Goal: Information Seeking & Learning: Learn about a topic

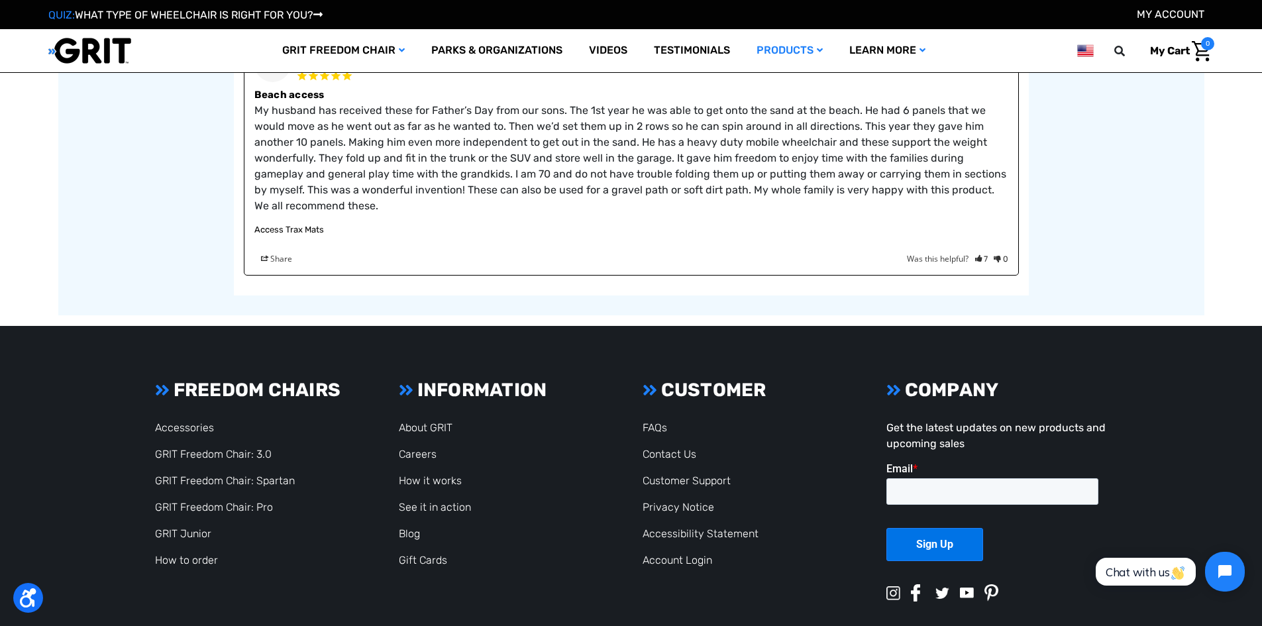
scroll to position [2383, 0]
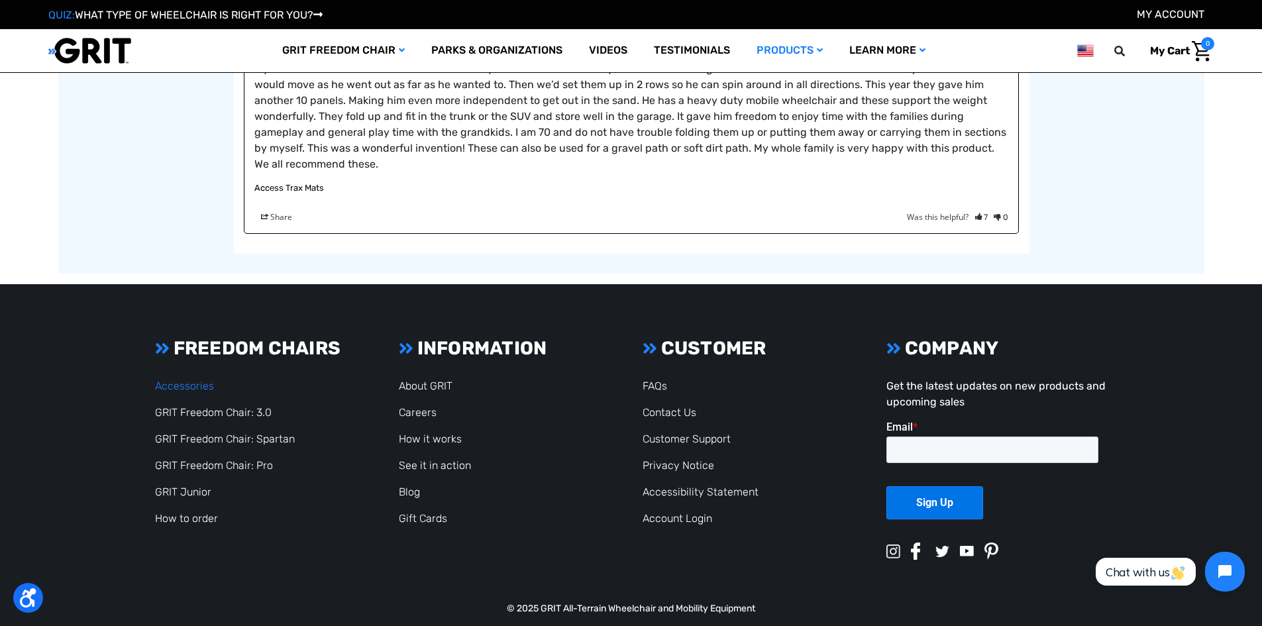
click at [195, 380] on link "Accessories" at bounding box center [184, 386] width 59 height 13
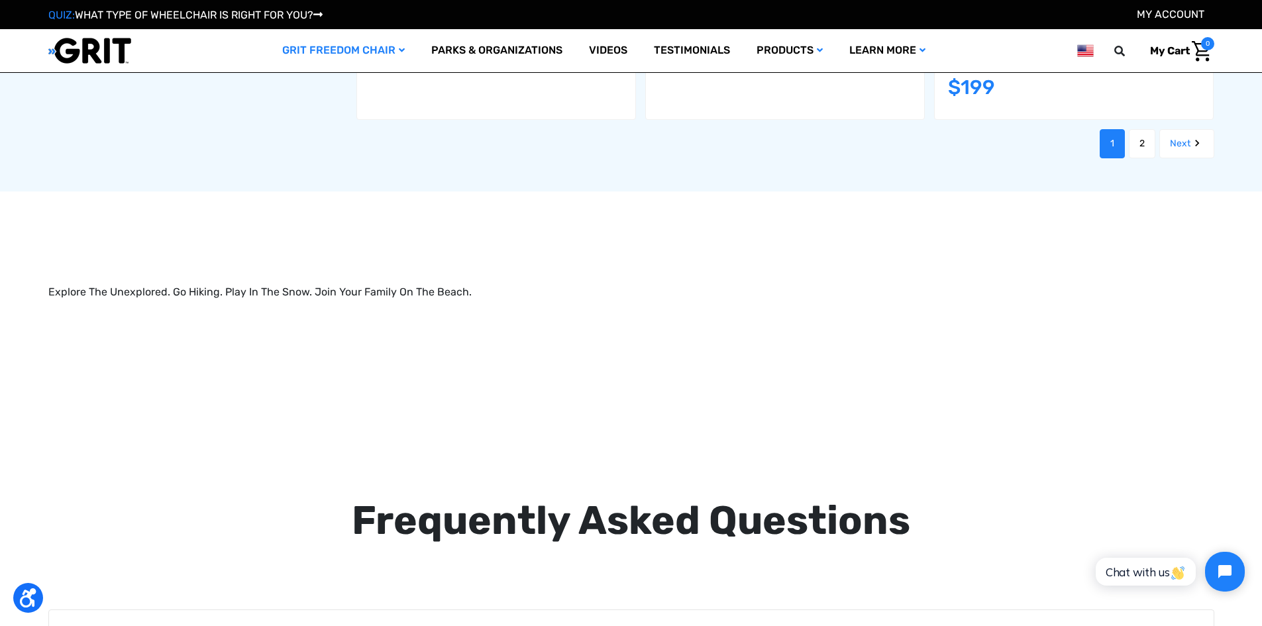
scroll to position [1942, 0]
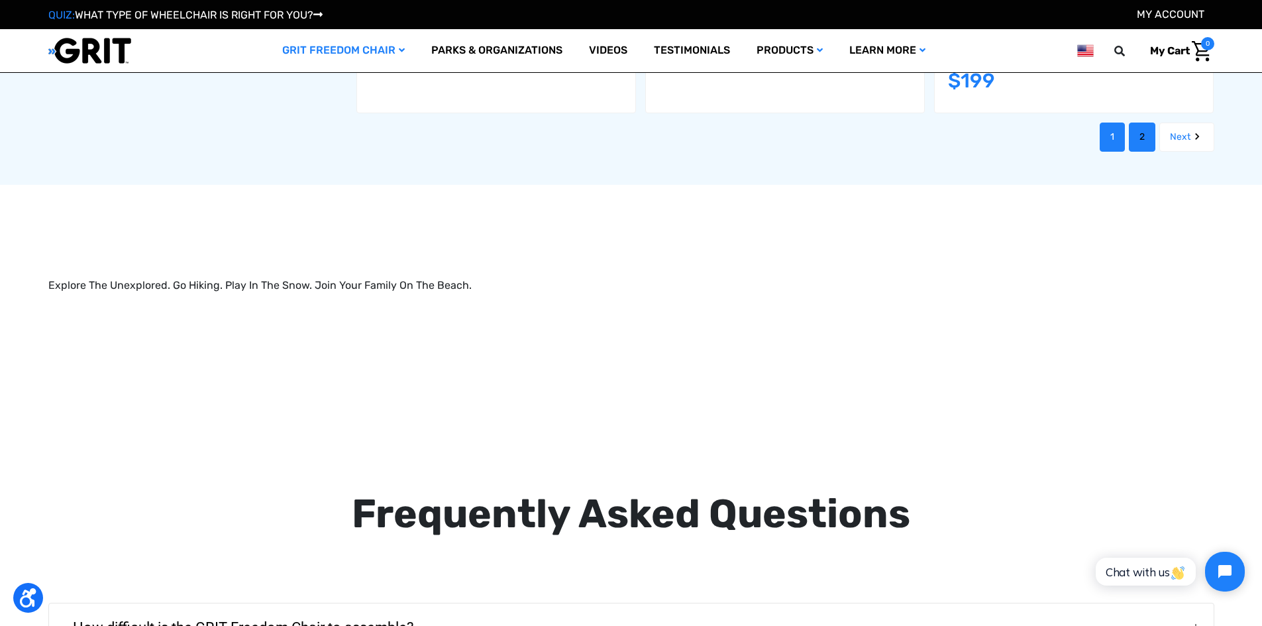
click at [1141, 123] on link "2" at bounding box center [1142, 137] width 26 height 29
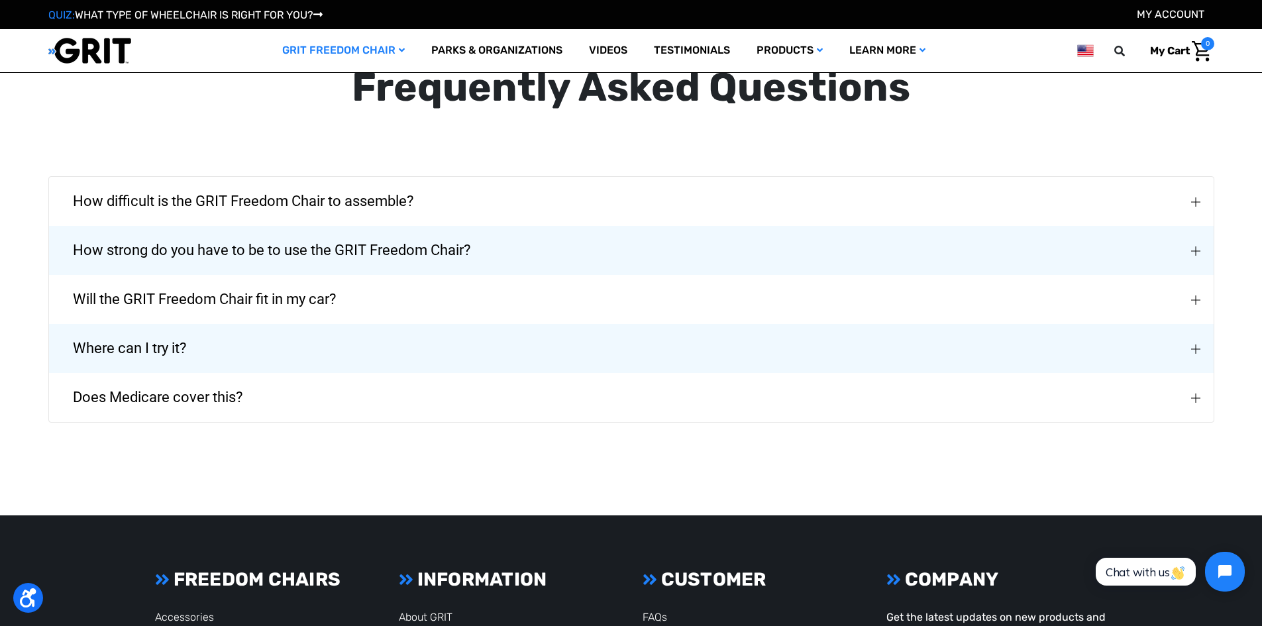
scroll to position [2350, 0]
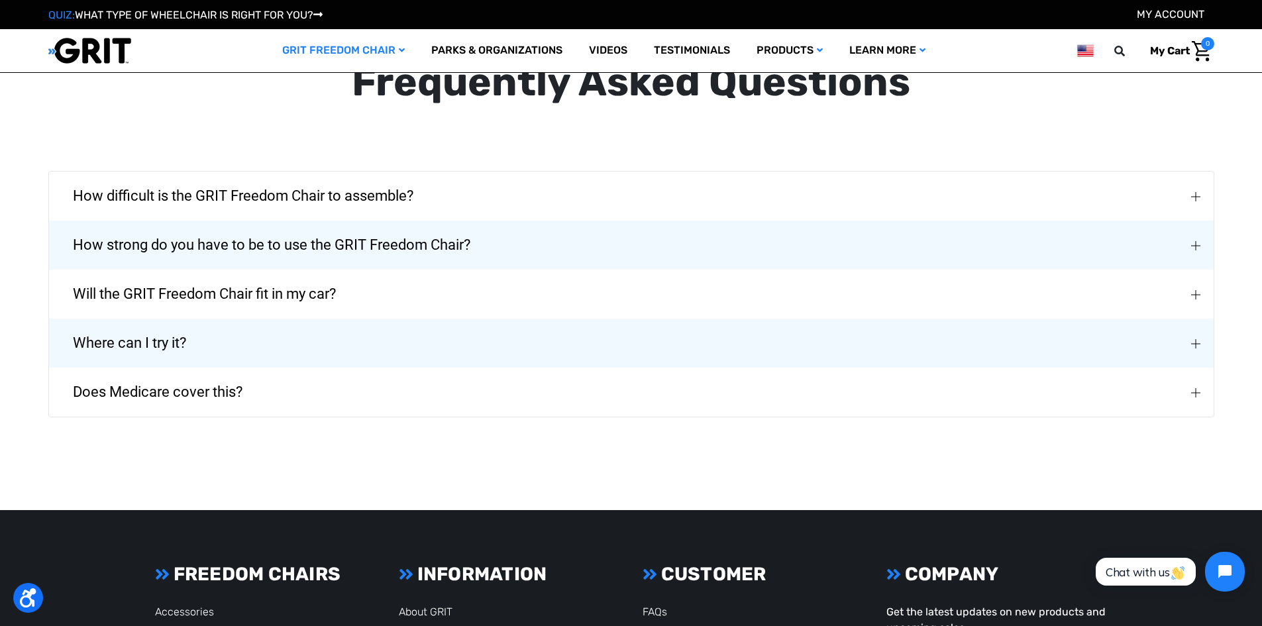
click at [1197, 201] on img "How difficult is the GRIT Freedom Chair to assemble?" at bounding box center [1195, 196] width 9 height 9
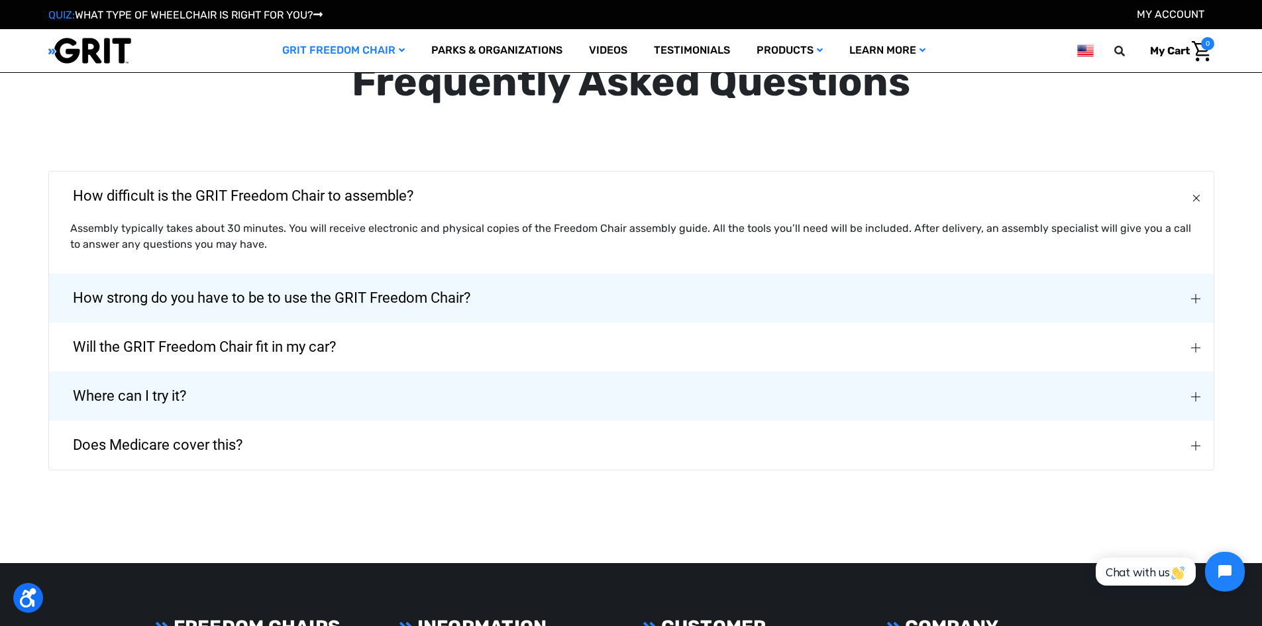
click at [1197, 309] on button "How strong do you have to be to use the GRIT Freedom Chair?" at bounding box center [631, 298] width 1164 height 49
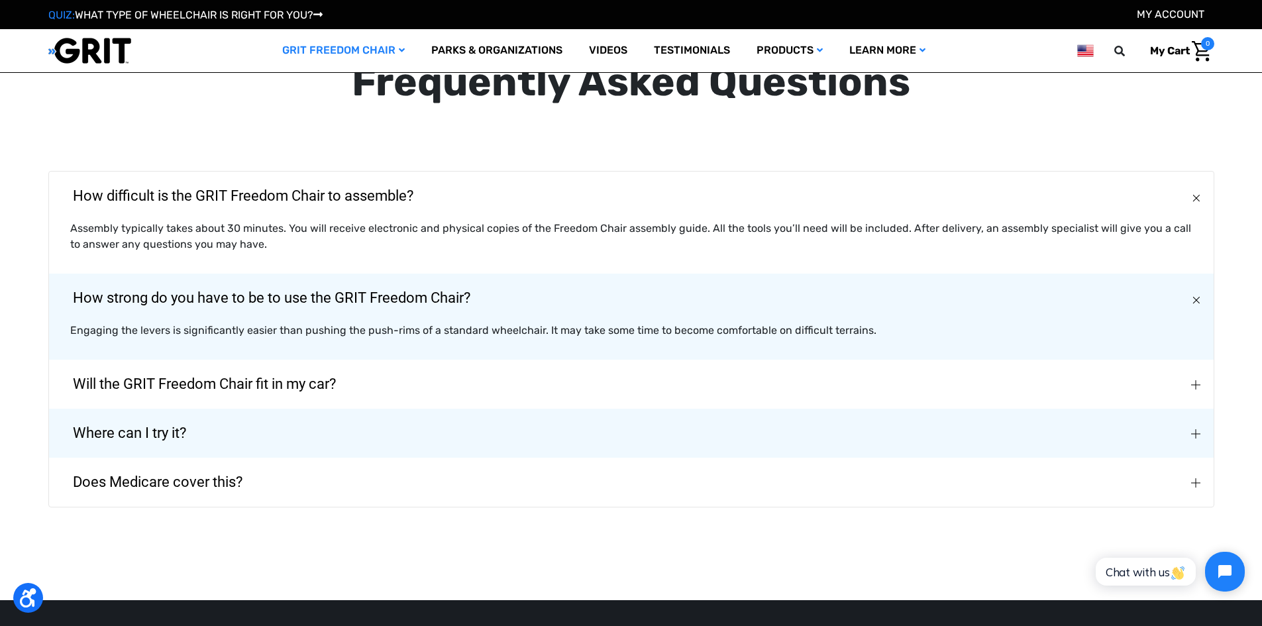
click at [1190, 383] on button "Will the GRIT Freedom Chair fit in my car?" at bounding box center [631, 384] width 1164 height 49
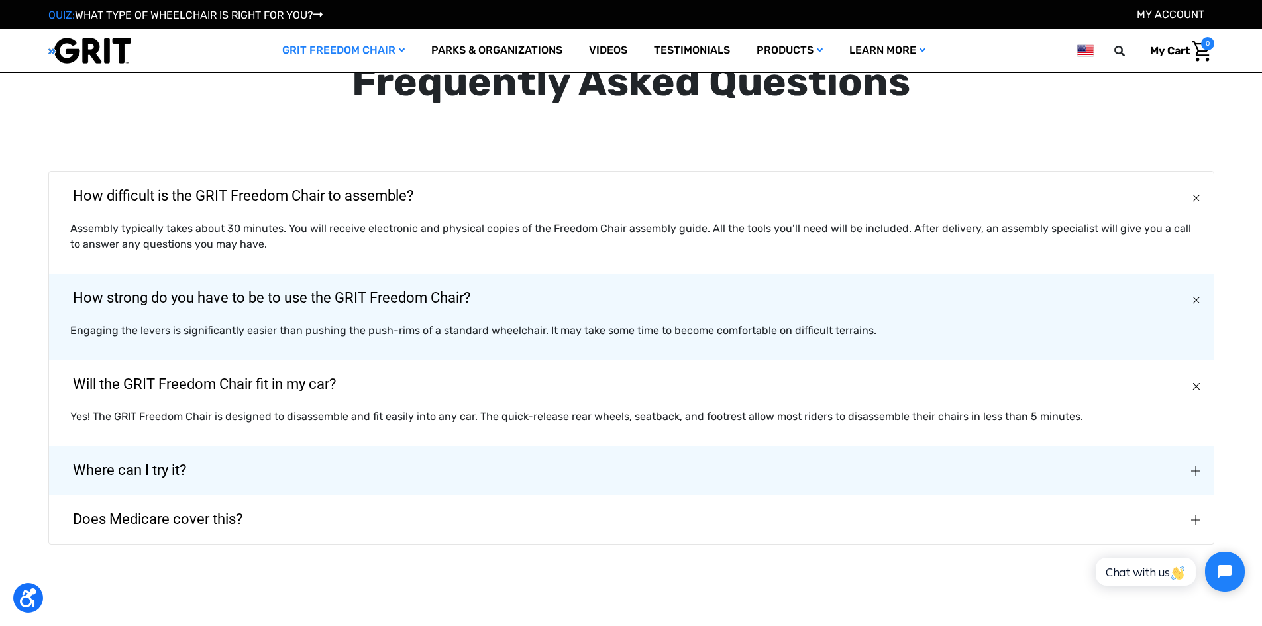
click at [1195, 470] on img "Where can I try it?" at bounding box center [1195, 470] width 9 height 9
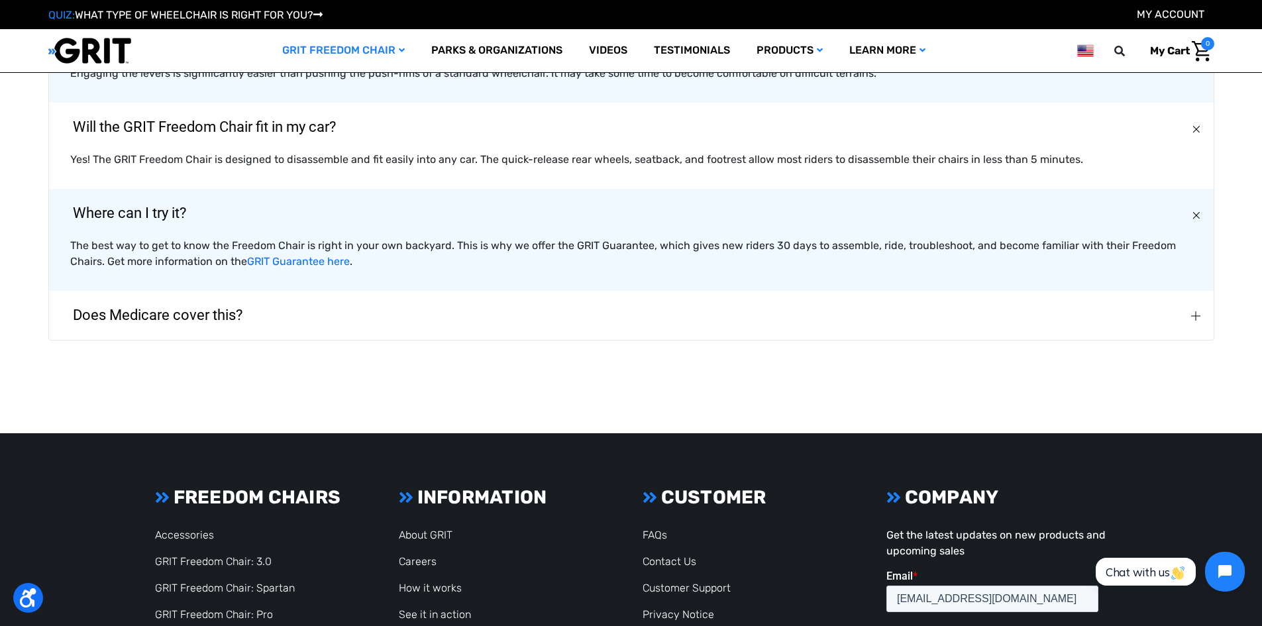
scroll to position [2614, 0]
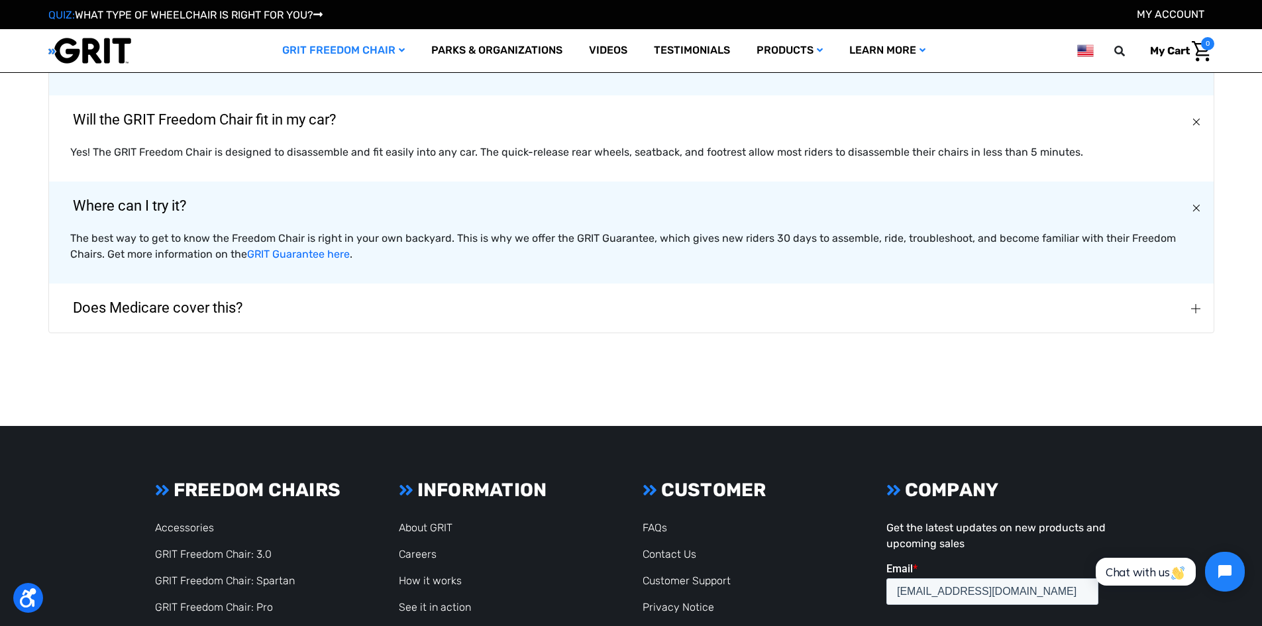
click at [1189, 329] on button "Does Medicare cover this?" at bounding box center [631, 307] width 1164 height 49
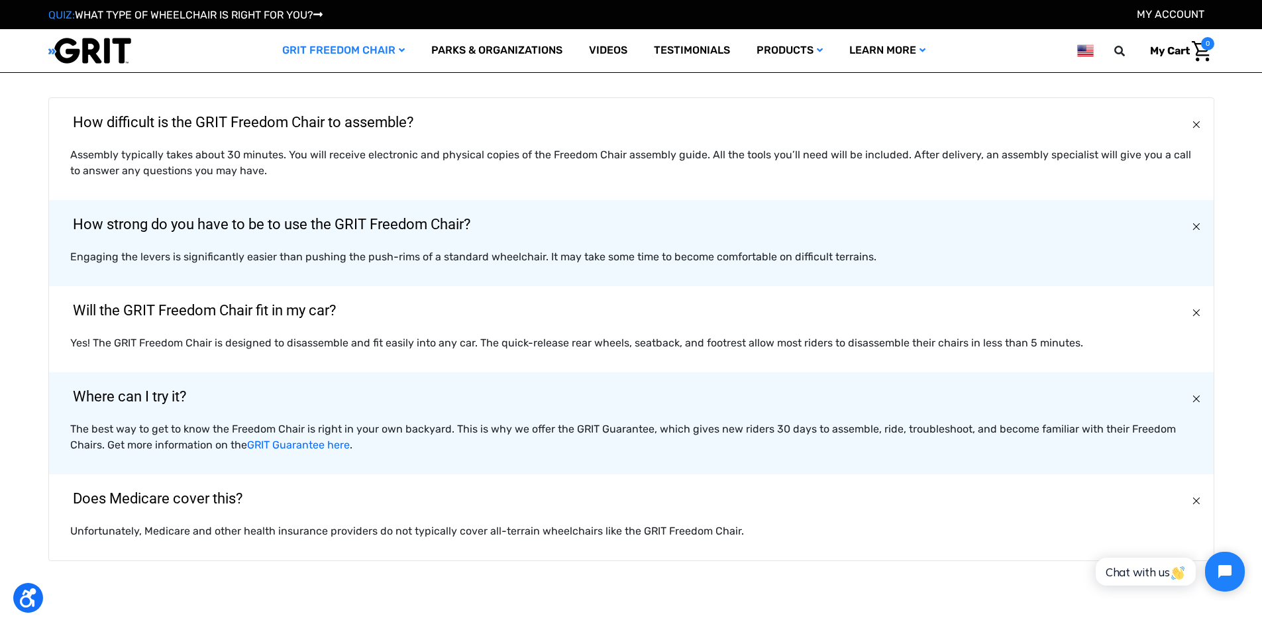
scroll to position [2423, 0]
click at [338, 451] on link "GRIT Guarantee here" at bounding box center [298, 445] width 103 height 13
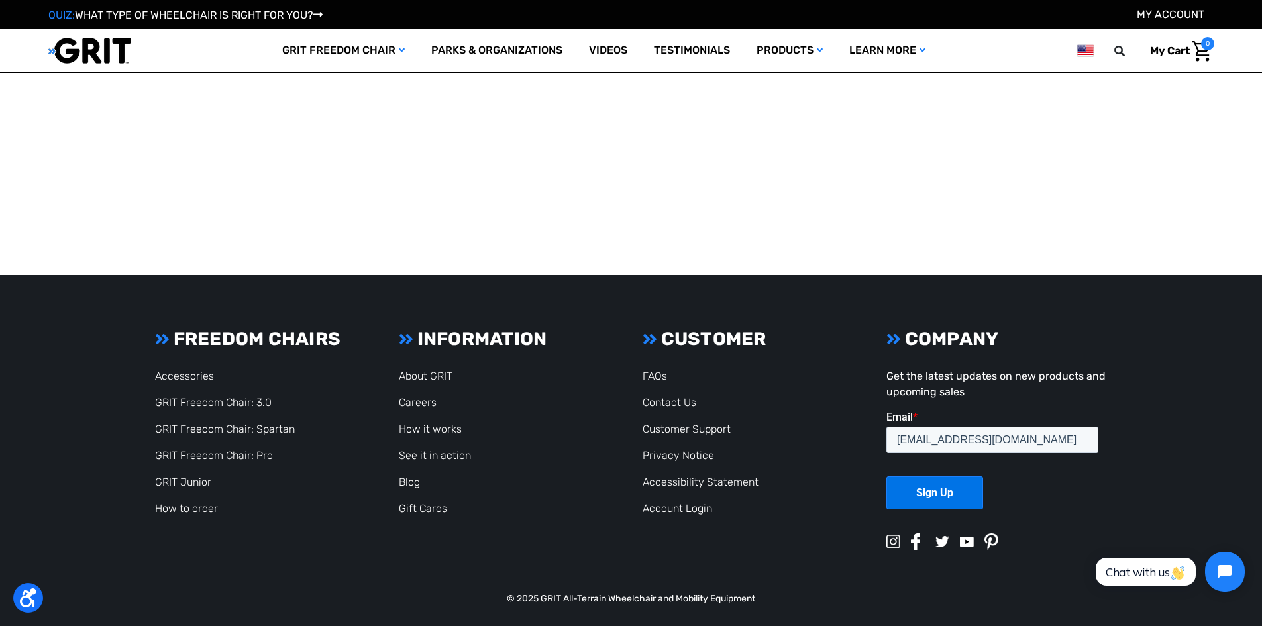
scroll to position [1702, 0]
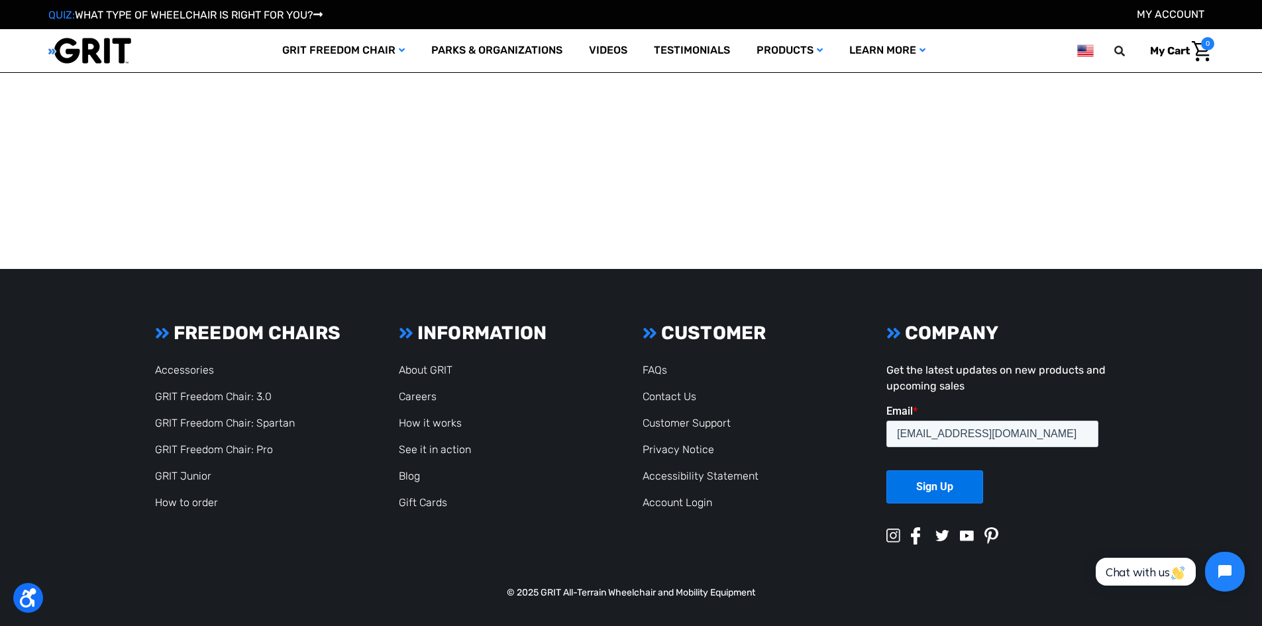
click at [462, 451] on link "See it in action" at bounding box center [435, 449] width 72 height 13
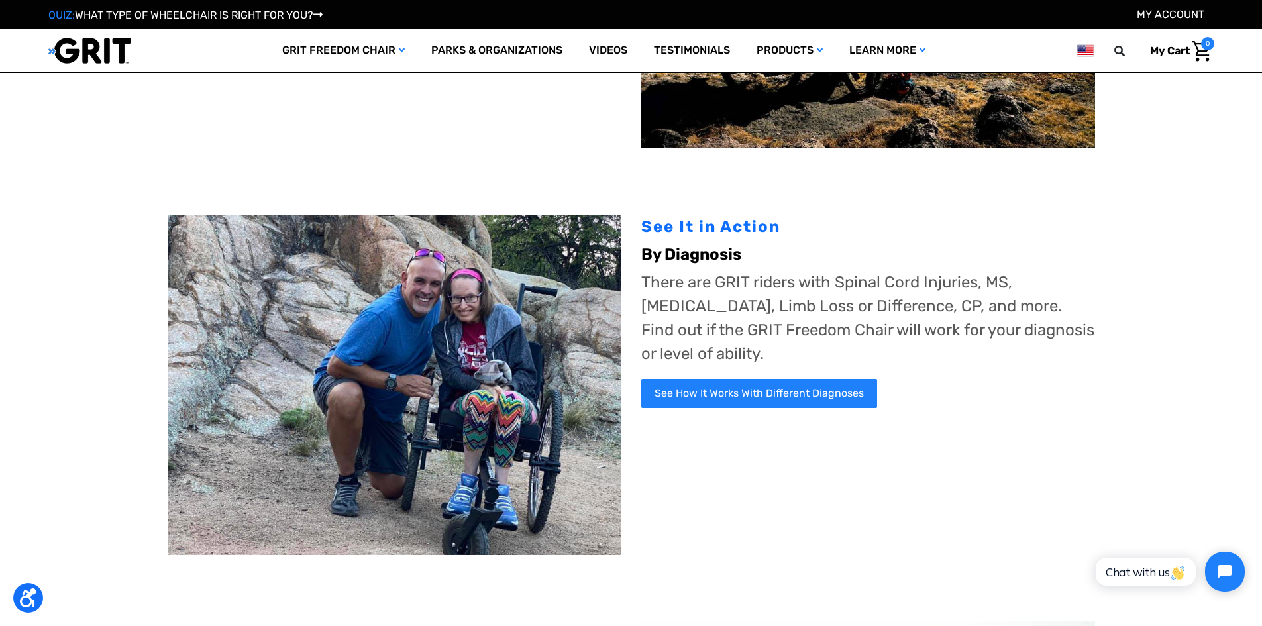
scroll to position [296, 0]
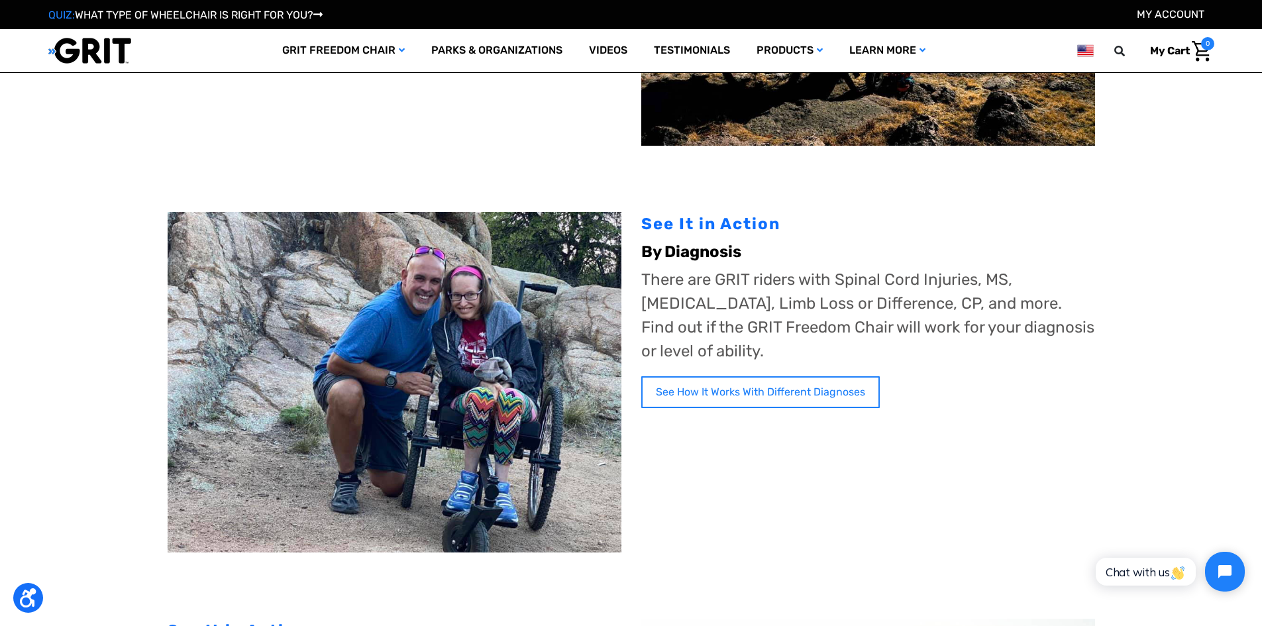
click at [825, 378] on link "See How It Works With Different Diagnoses" at bounding box center [760, 392] width 238 height 32
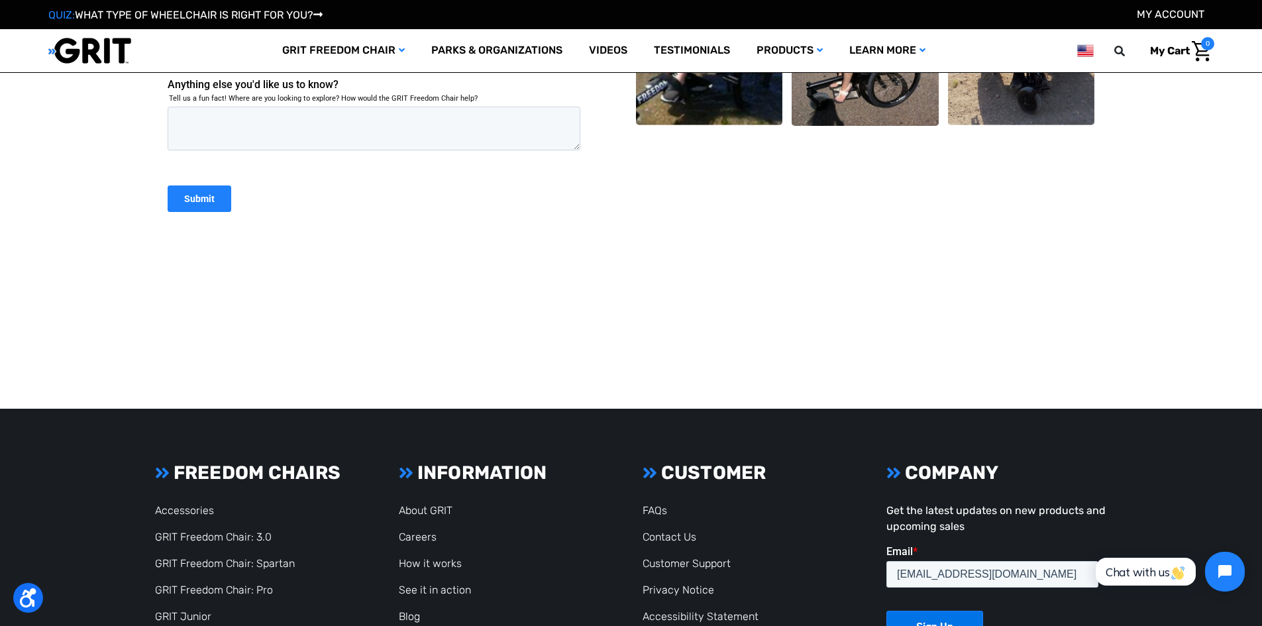
scroll to position [2406, 0]
